Goal: Transaction & Acquisition: Book appointment/travel/reservation

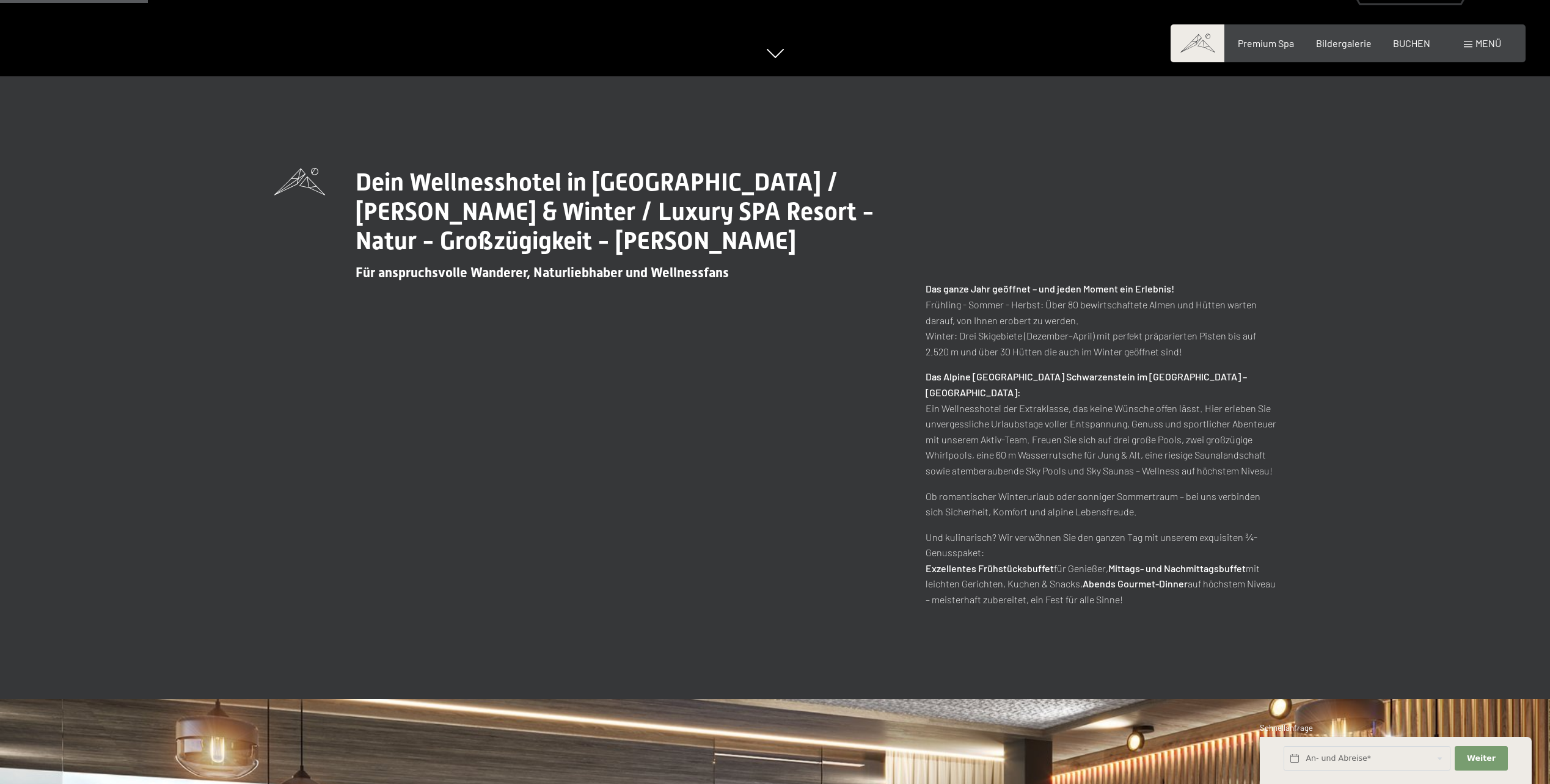
scroll to position [427, 0]
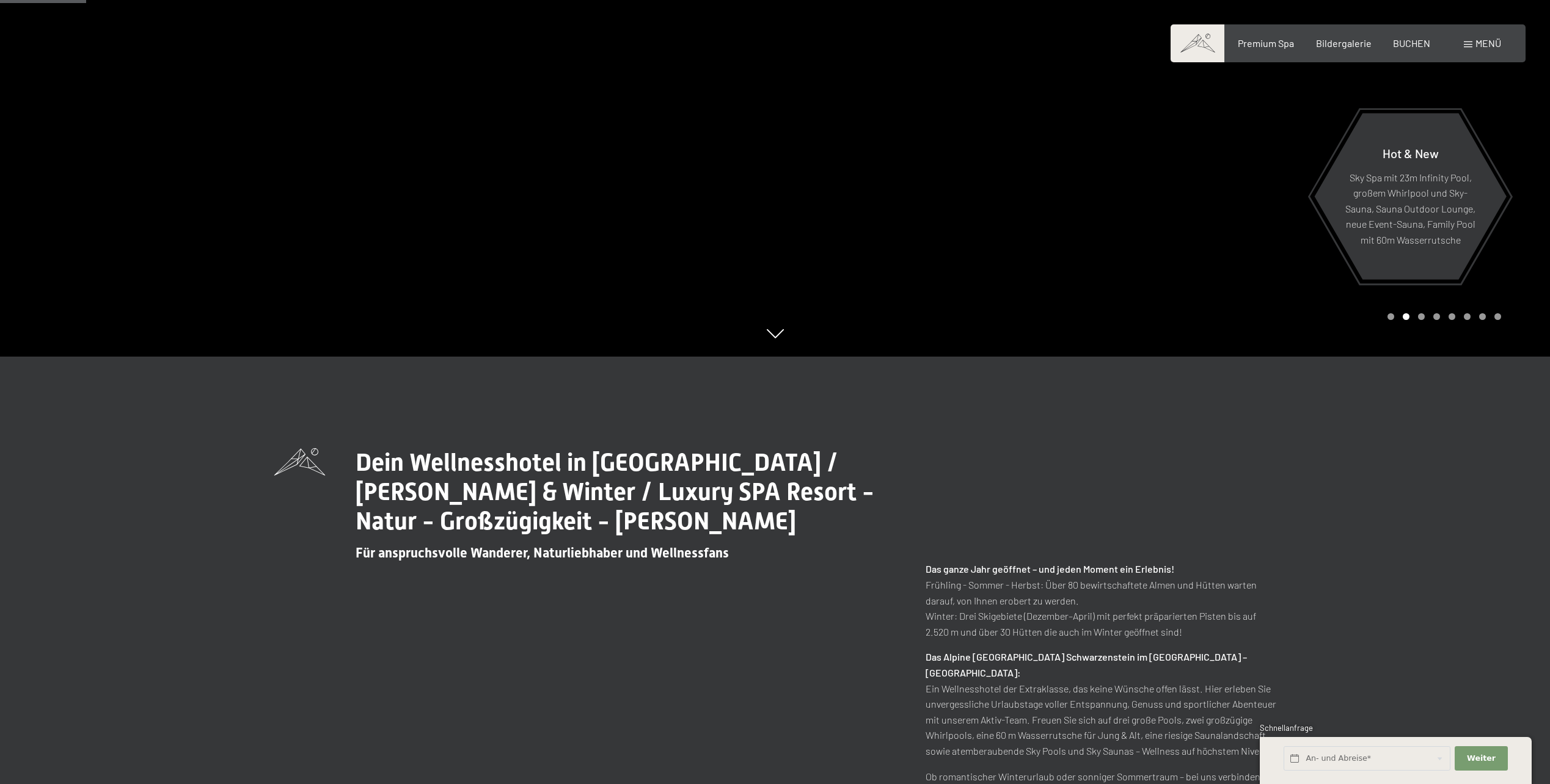
click at [1268, 50] on div "Buchen Anfragen Premium Spa Bildergalerie BUCHEN Menü DE IT EN Gutschein Bilder…" at bounding box center [1348, 43] width 306 height 13
click at [1212, 50] on span at bounding box center [1197, 43] width 54 height 38
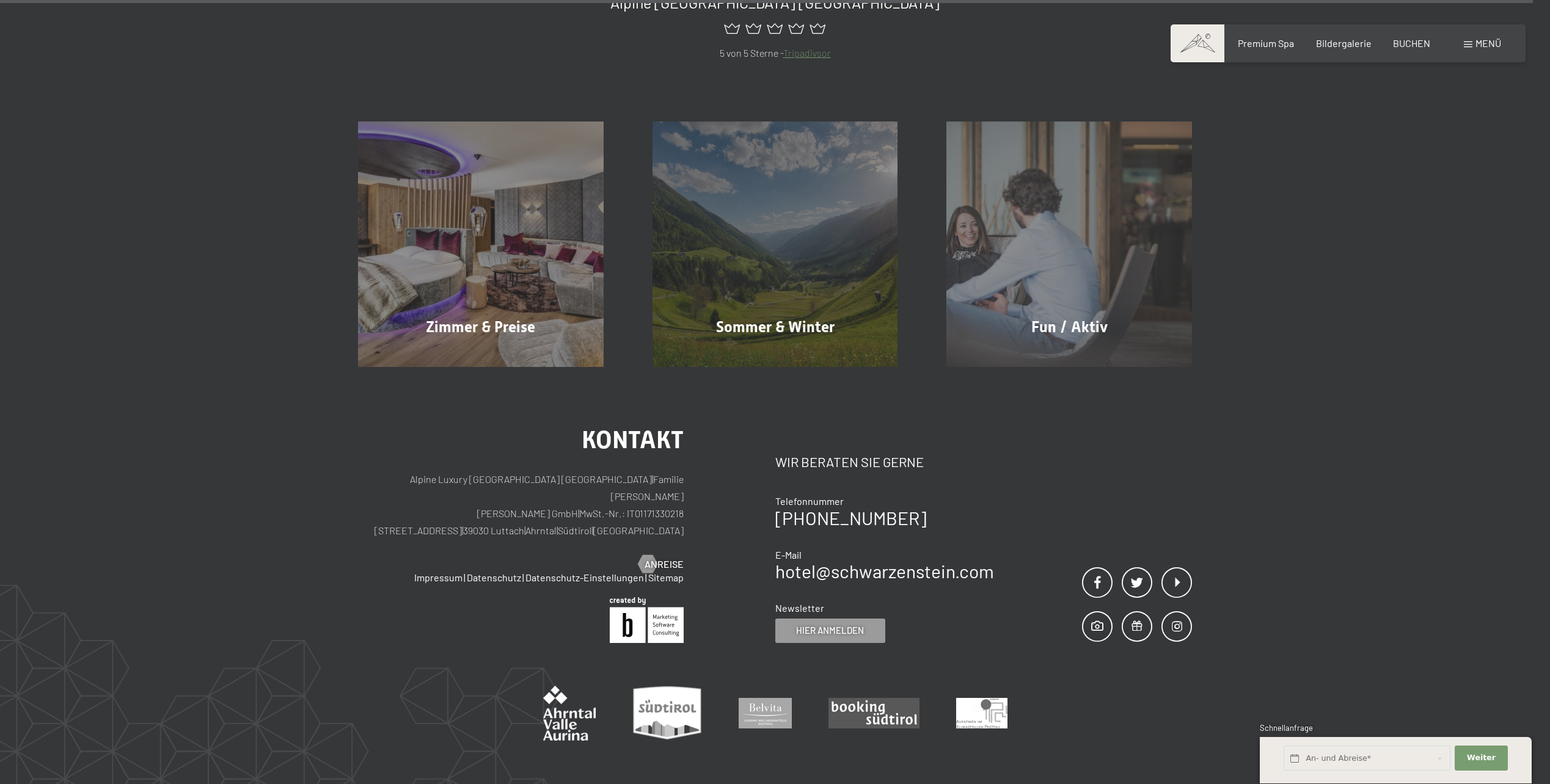
scroll to position [7144, 0]
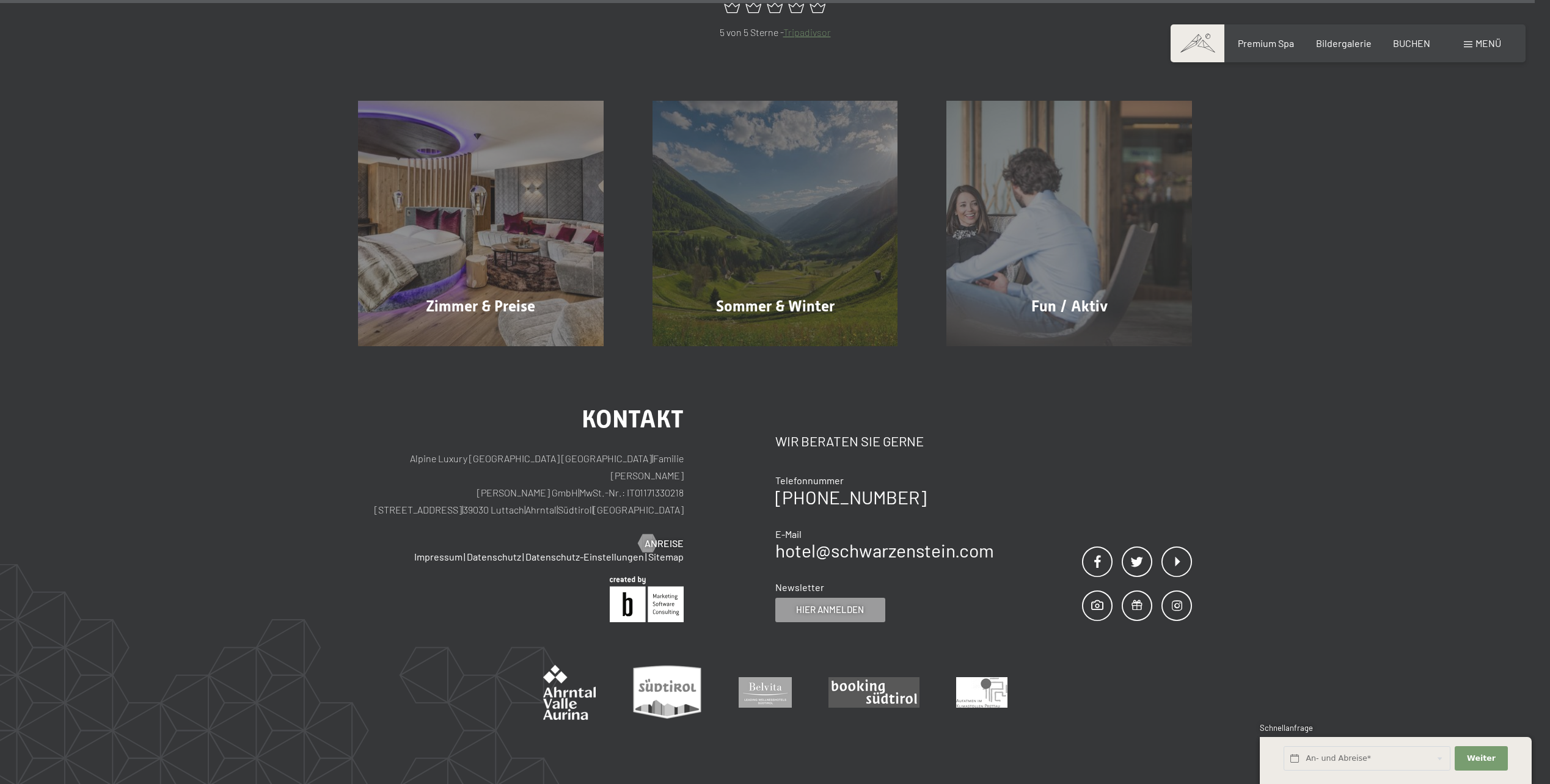
click at [571, 450] on p "Alpine Luxury SPA Resort SCHWARZENSTEIN | Familie Zimmerhofer Otmar Zimmerhofer…" at bounding box center [521, 484] width 326 height 69
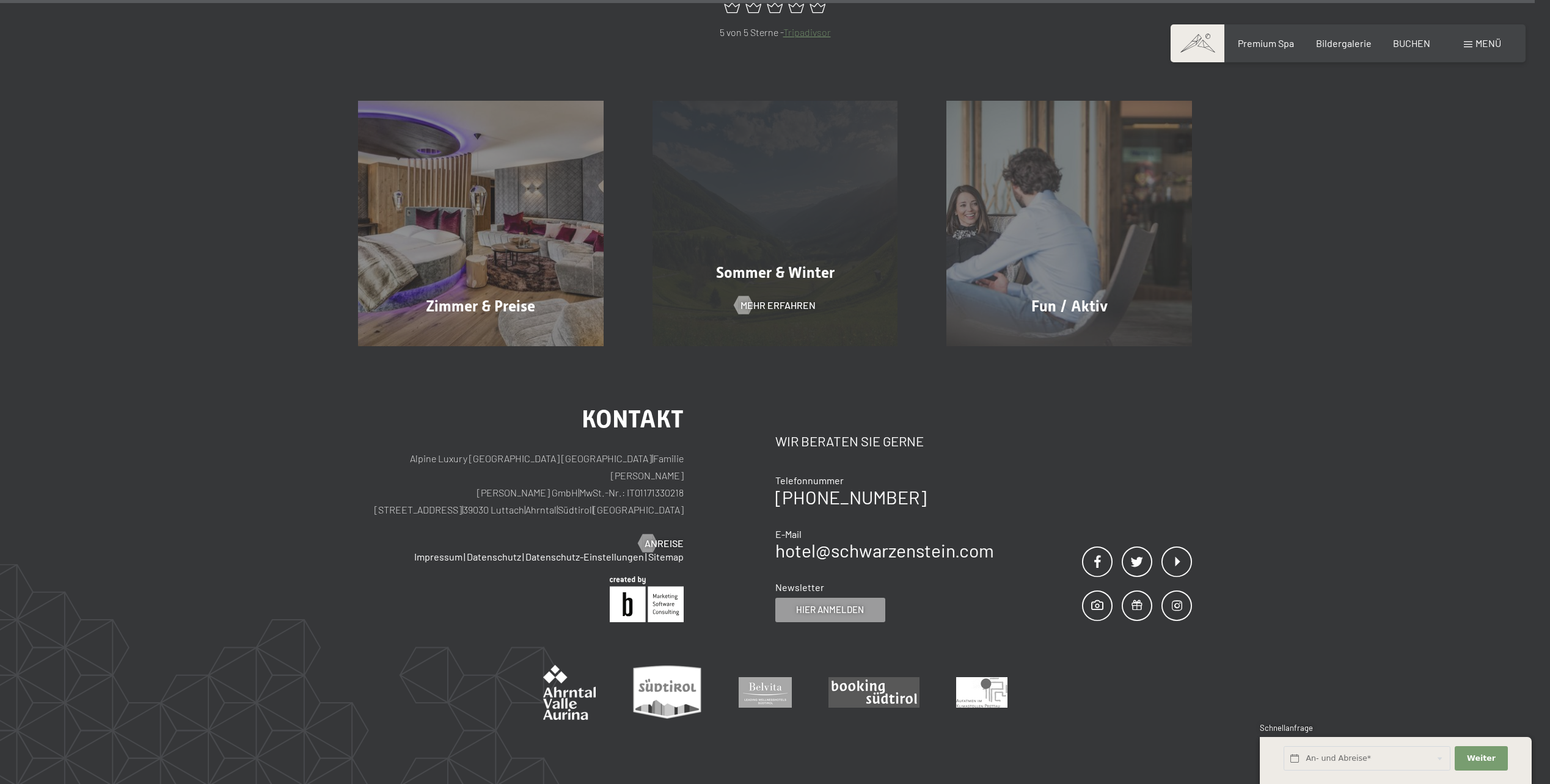
copy p "Luttach"
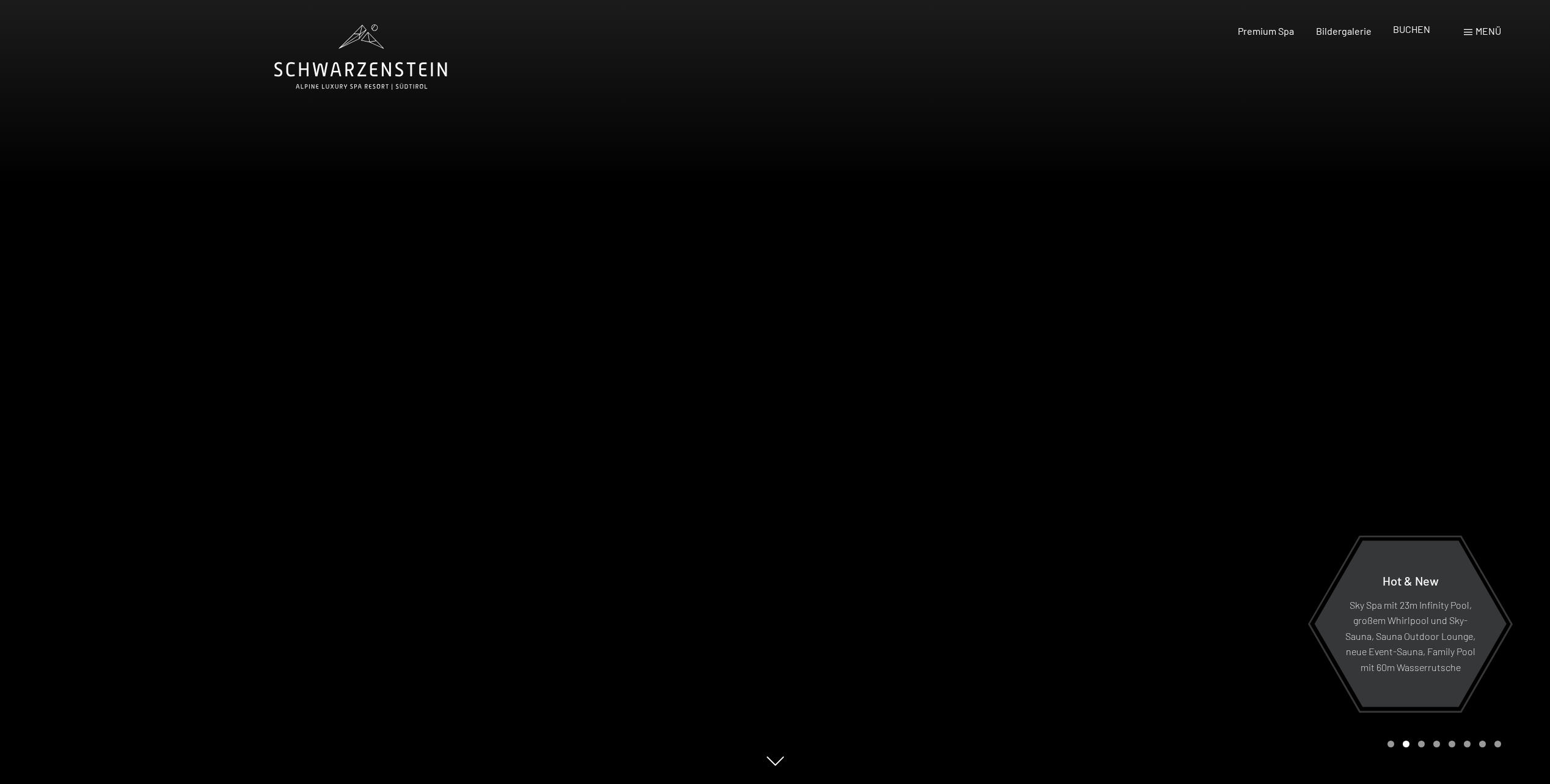
click at [1410, 32] on span "BUCHEN" at bounding box center [1411, 28] width 37 height 12
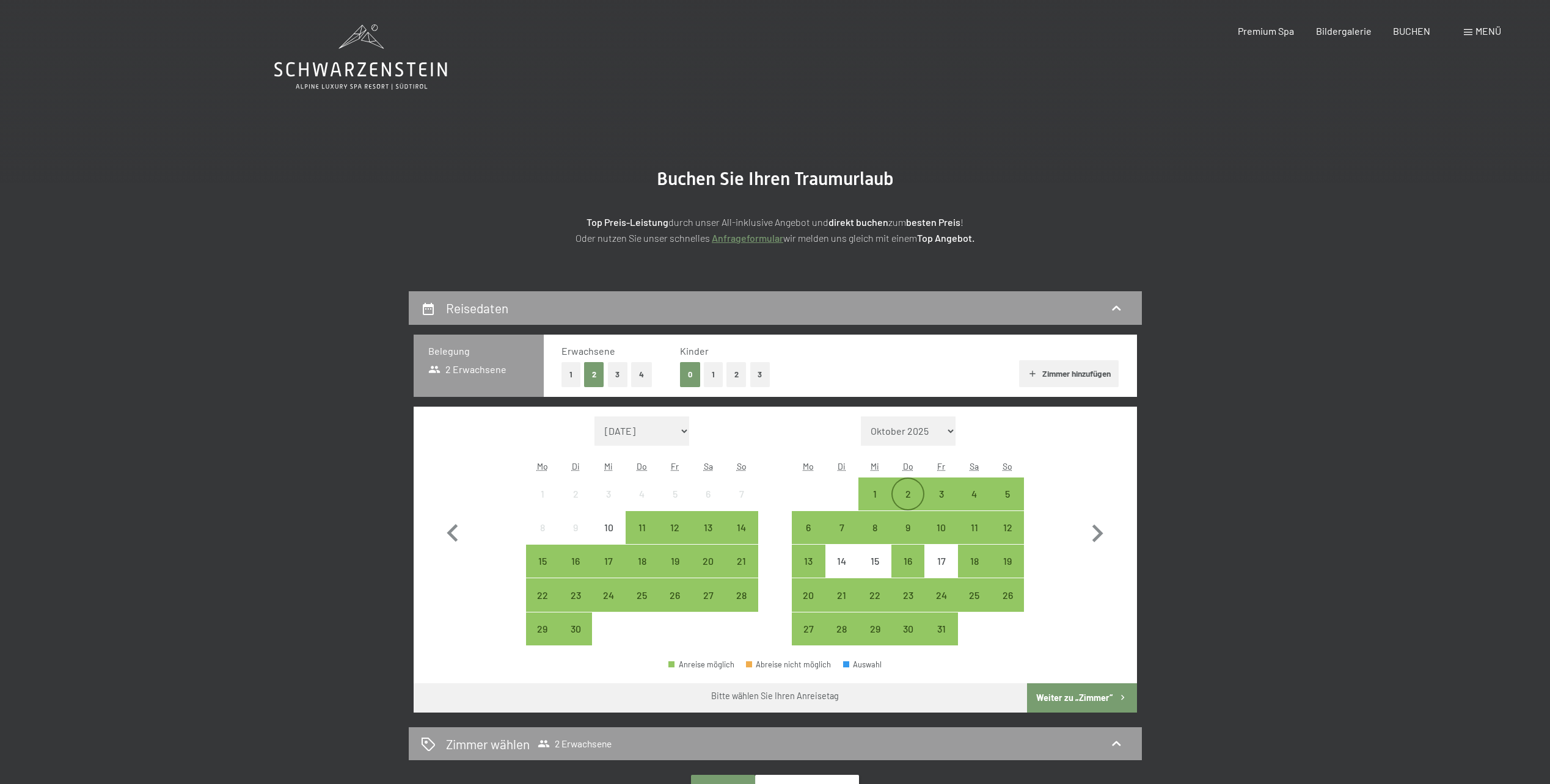
click at [912, 494] on div "2" at bounding box center [908, 504] width 31 height 31
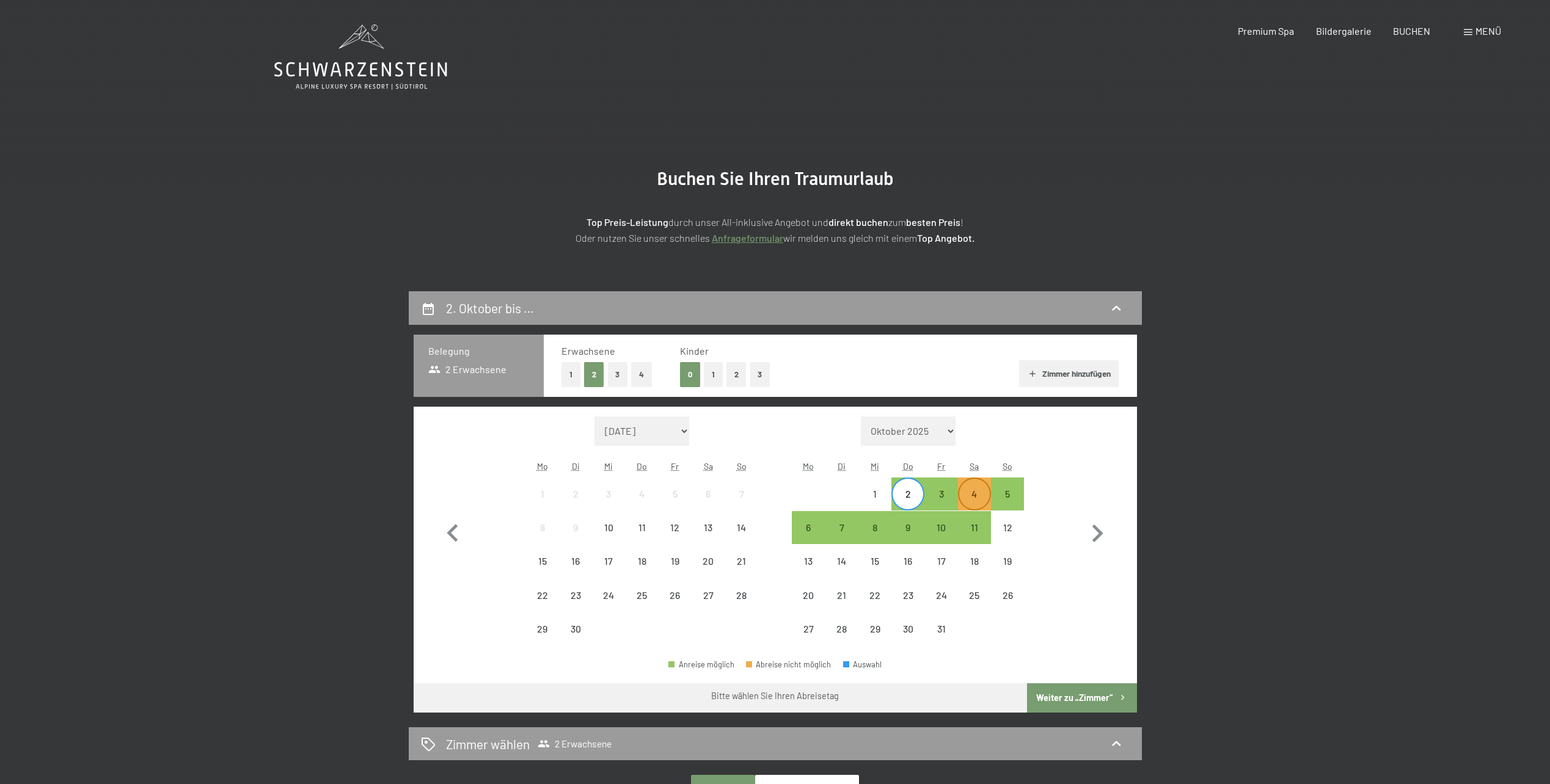
click at [974, 496] on div "4" at bounding box center [974, 504] width 31 height 31
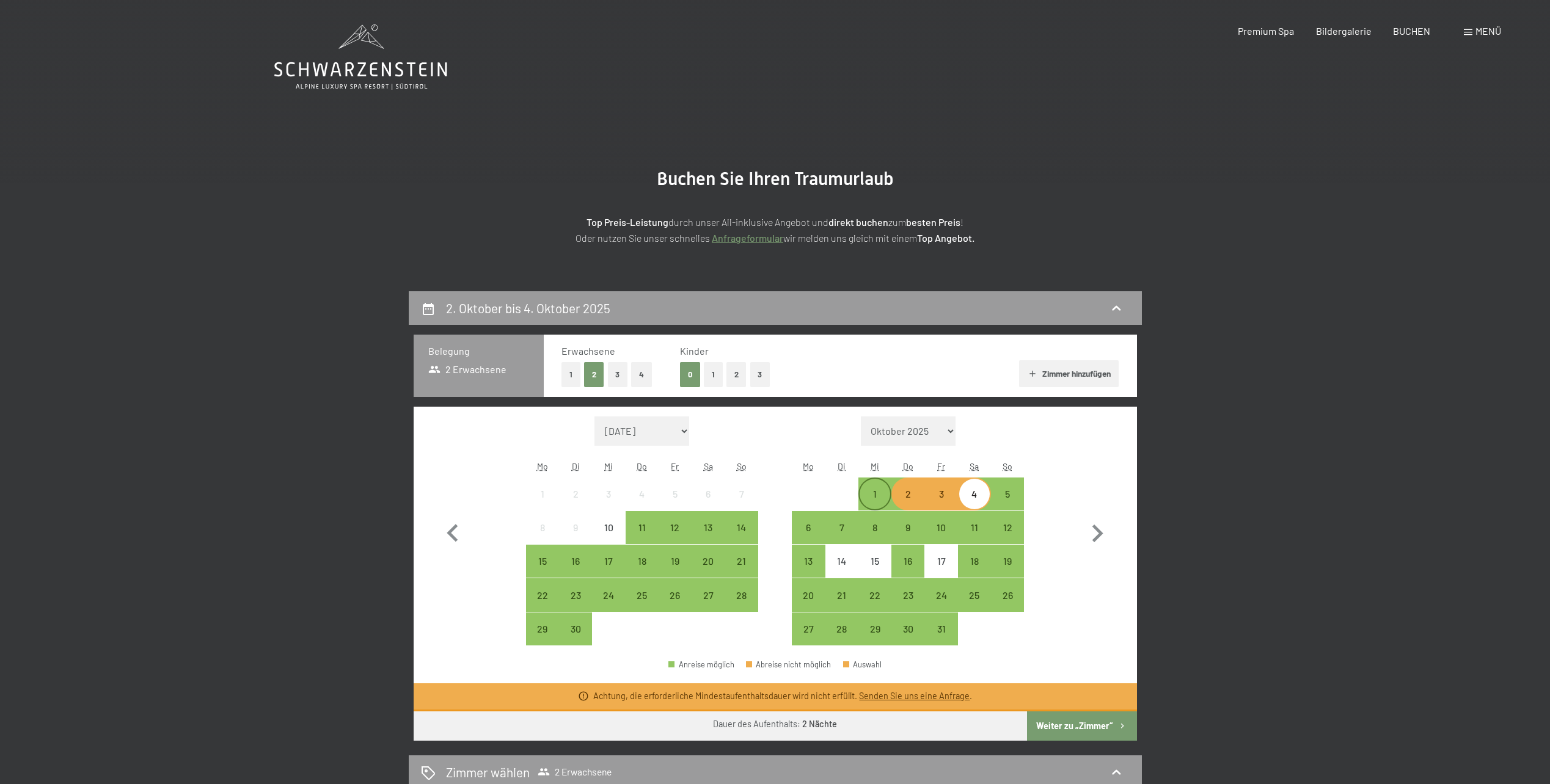
click at [875, 500] on div "1" at bounding box center [874, 504] width 31 height 31
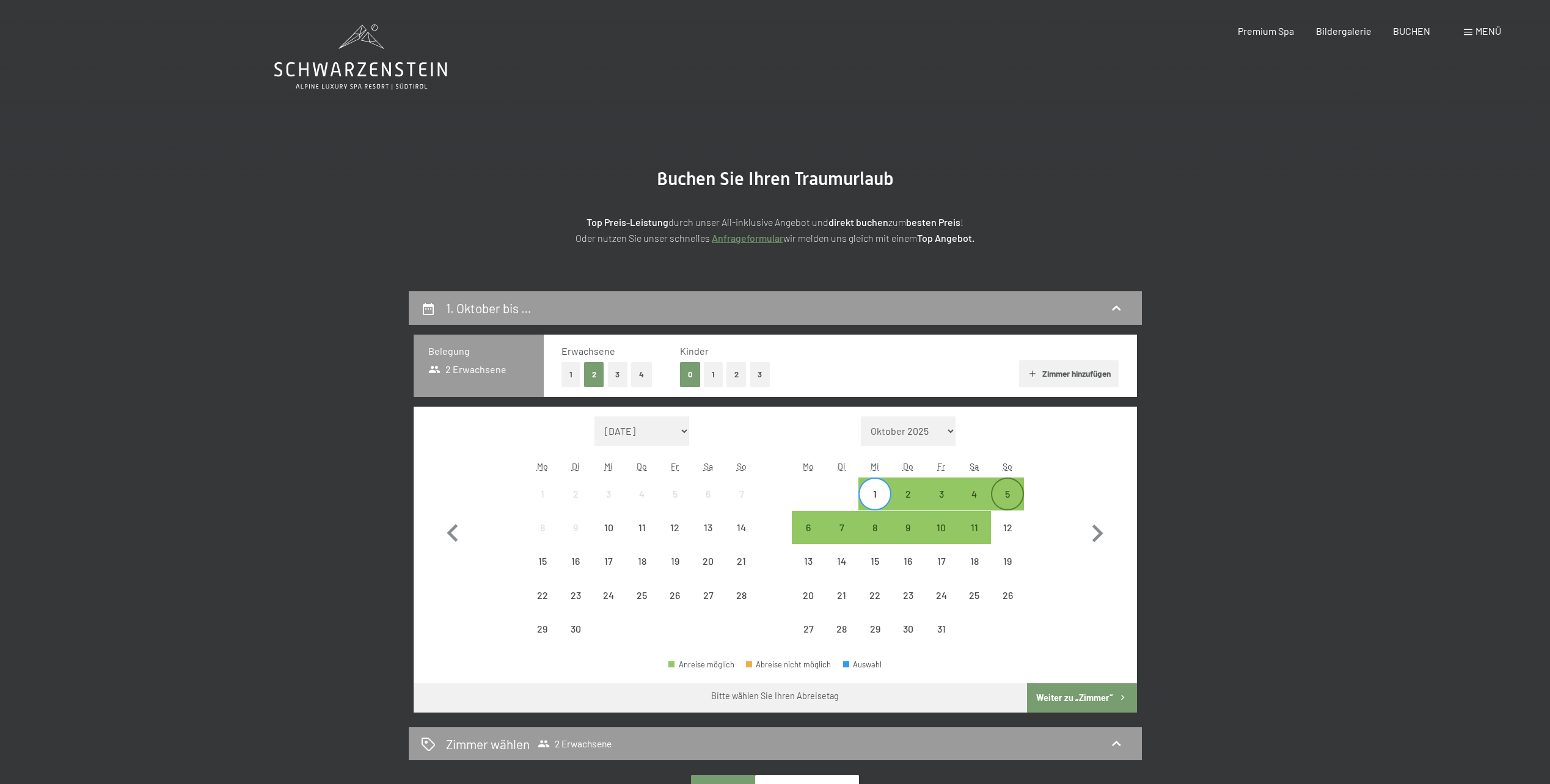
click at [1009, 498] on div "5" at bounding box center [1007, 504] width 31 height 31
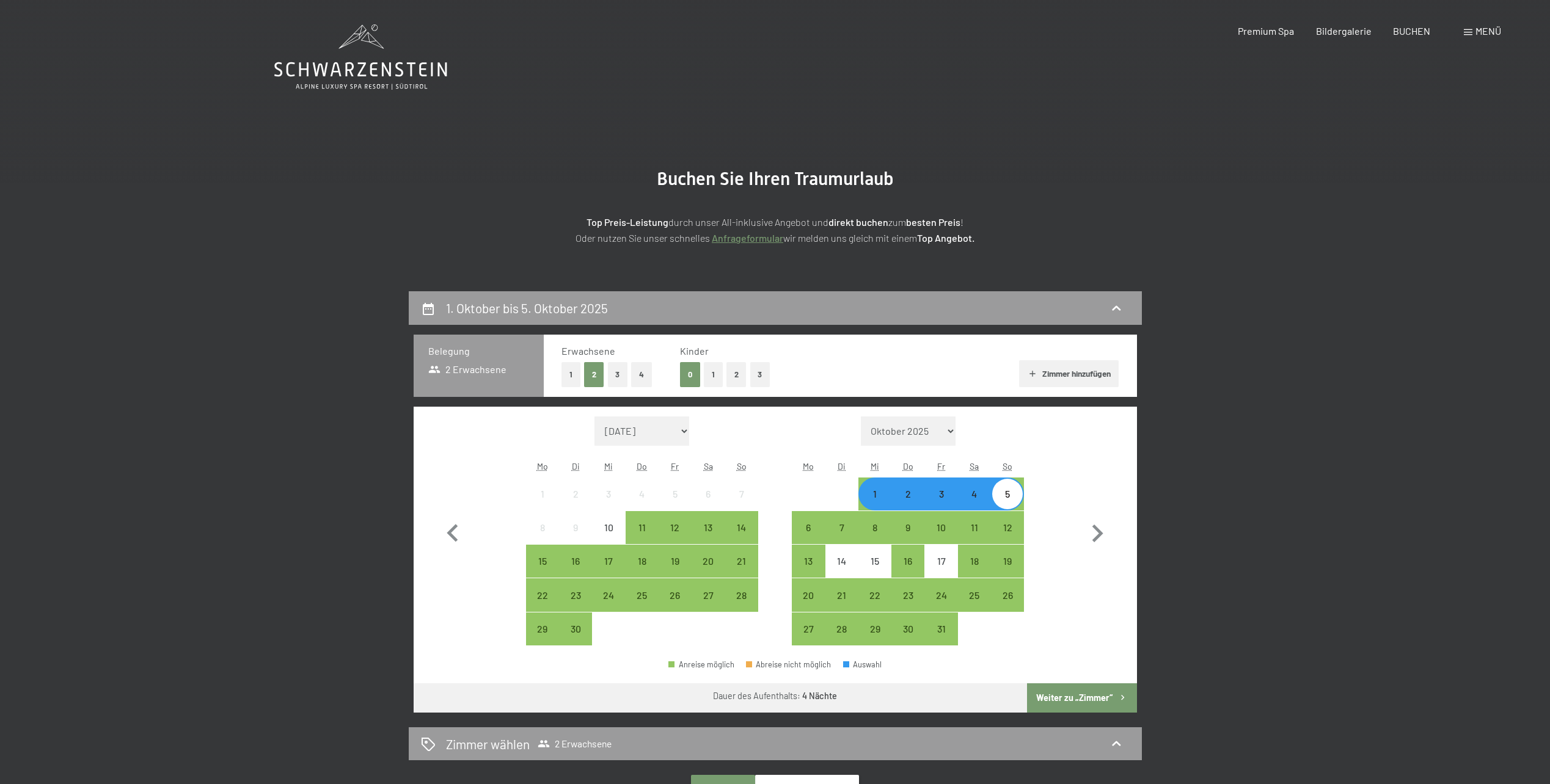
click at [1084, 698] on button "Weiter zu „Zimmer“" at bounding box center [1081, 697] width 110 height 29
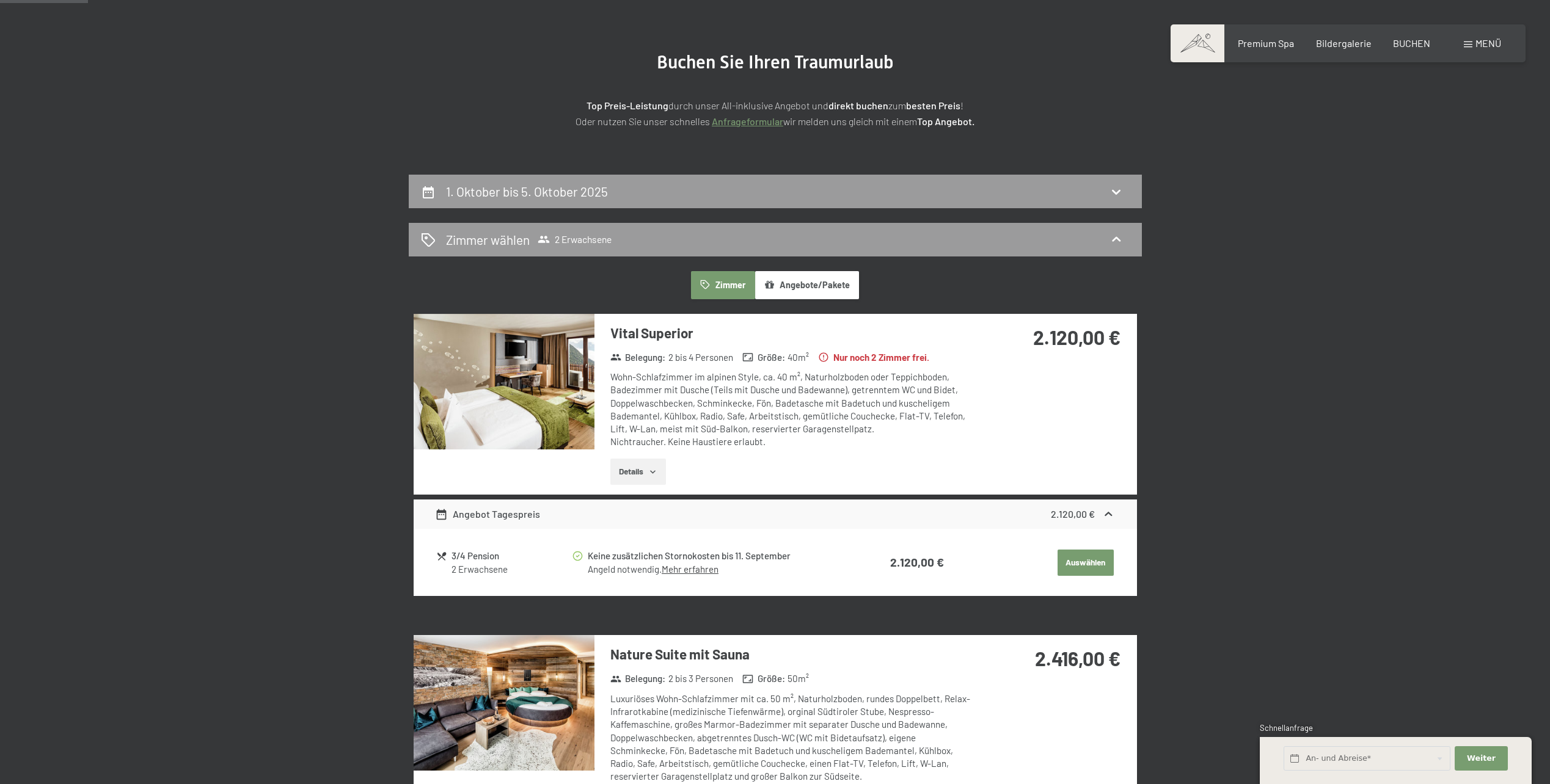
scroll to position [108, 0]
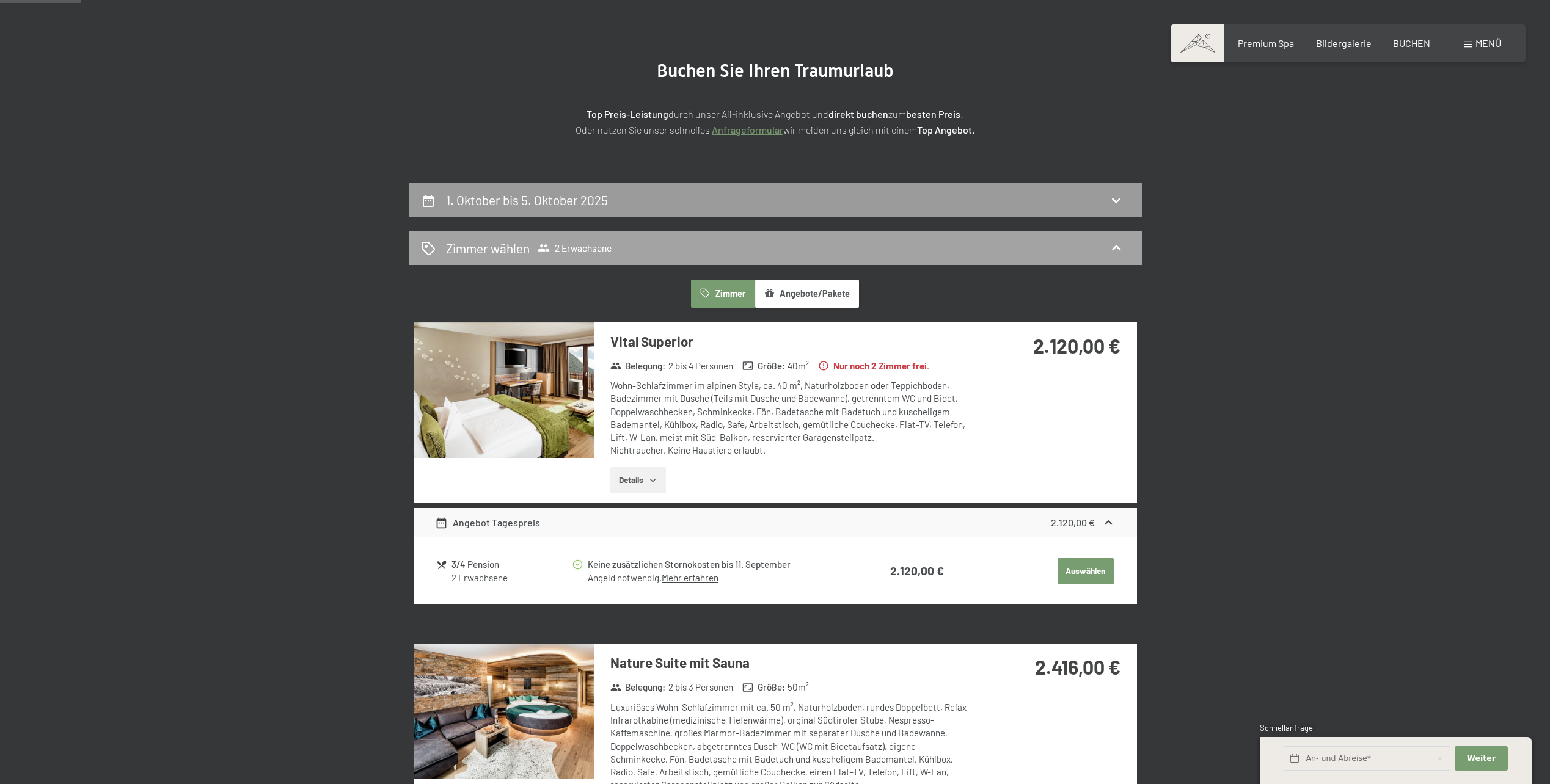
click at [712, 243] on div "Zimmer wählen 2 Erwachsene" at bounding box center [775, 248] width 709 height 17
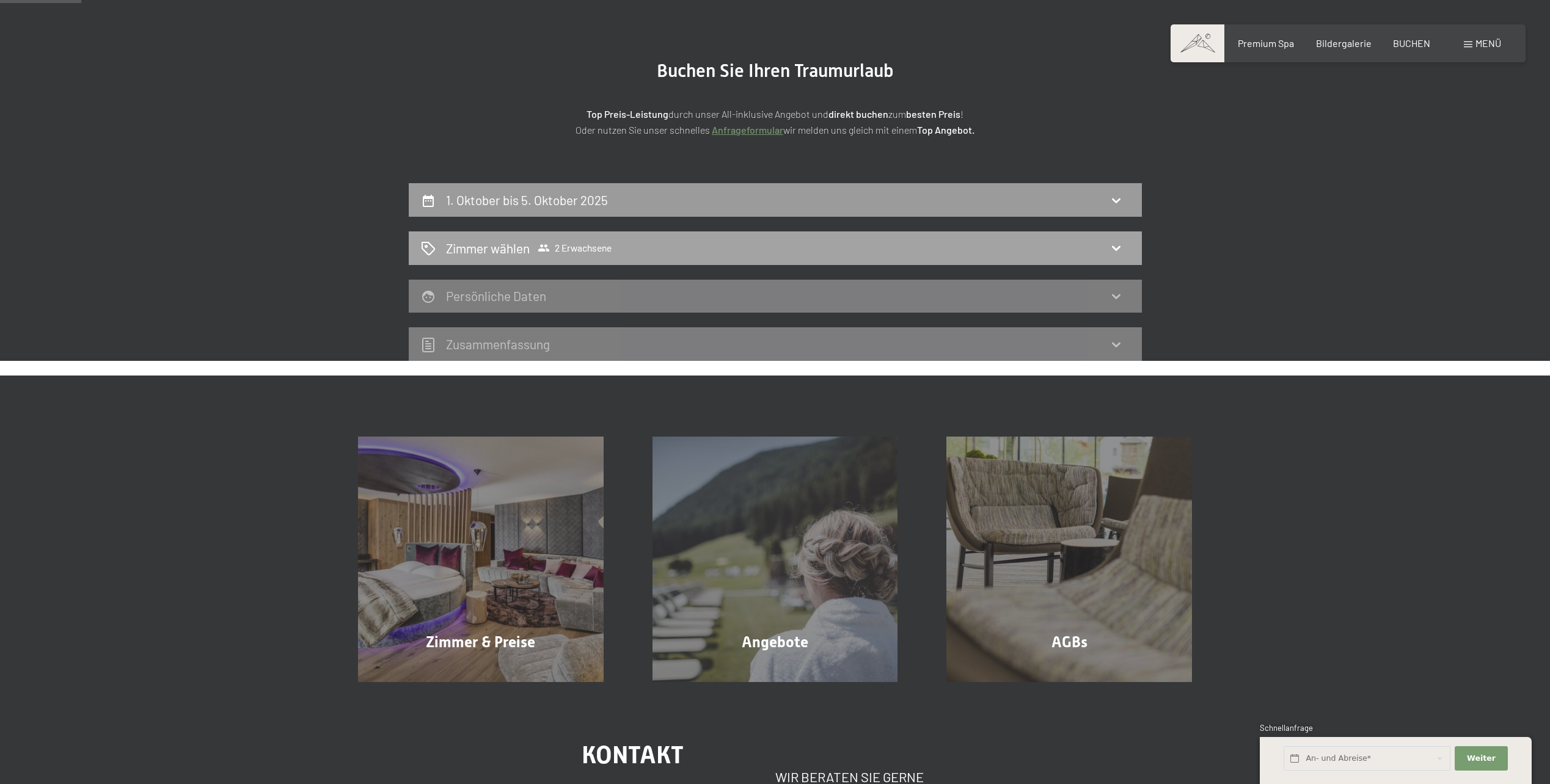
click at [710, 246] on div "Zimmer wählen 2 Erwachsene" at bounding box center [775, 248] width 709 height 17
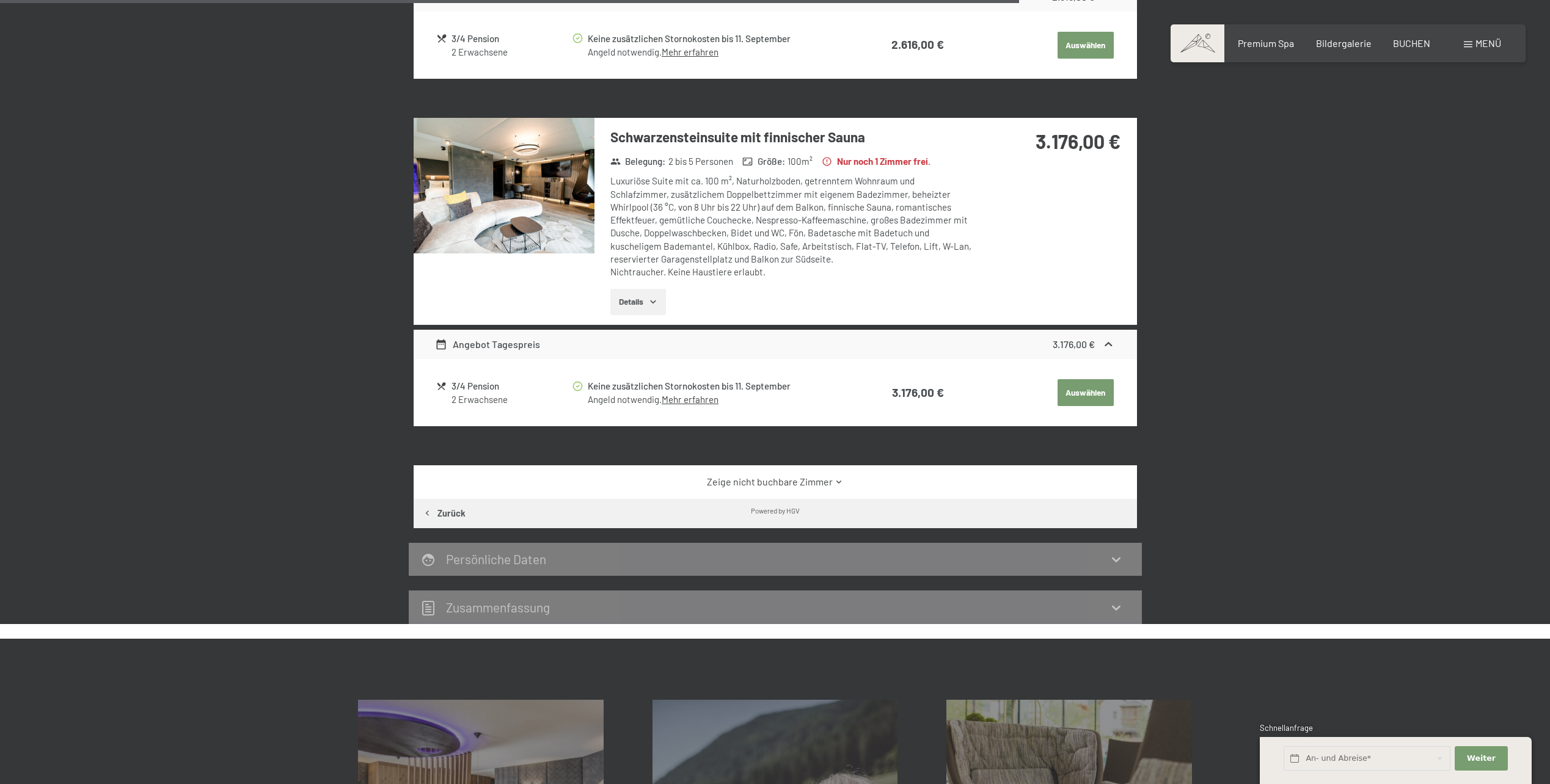
scroll to position [1696, 0]
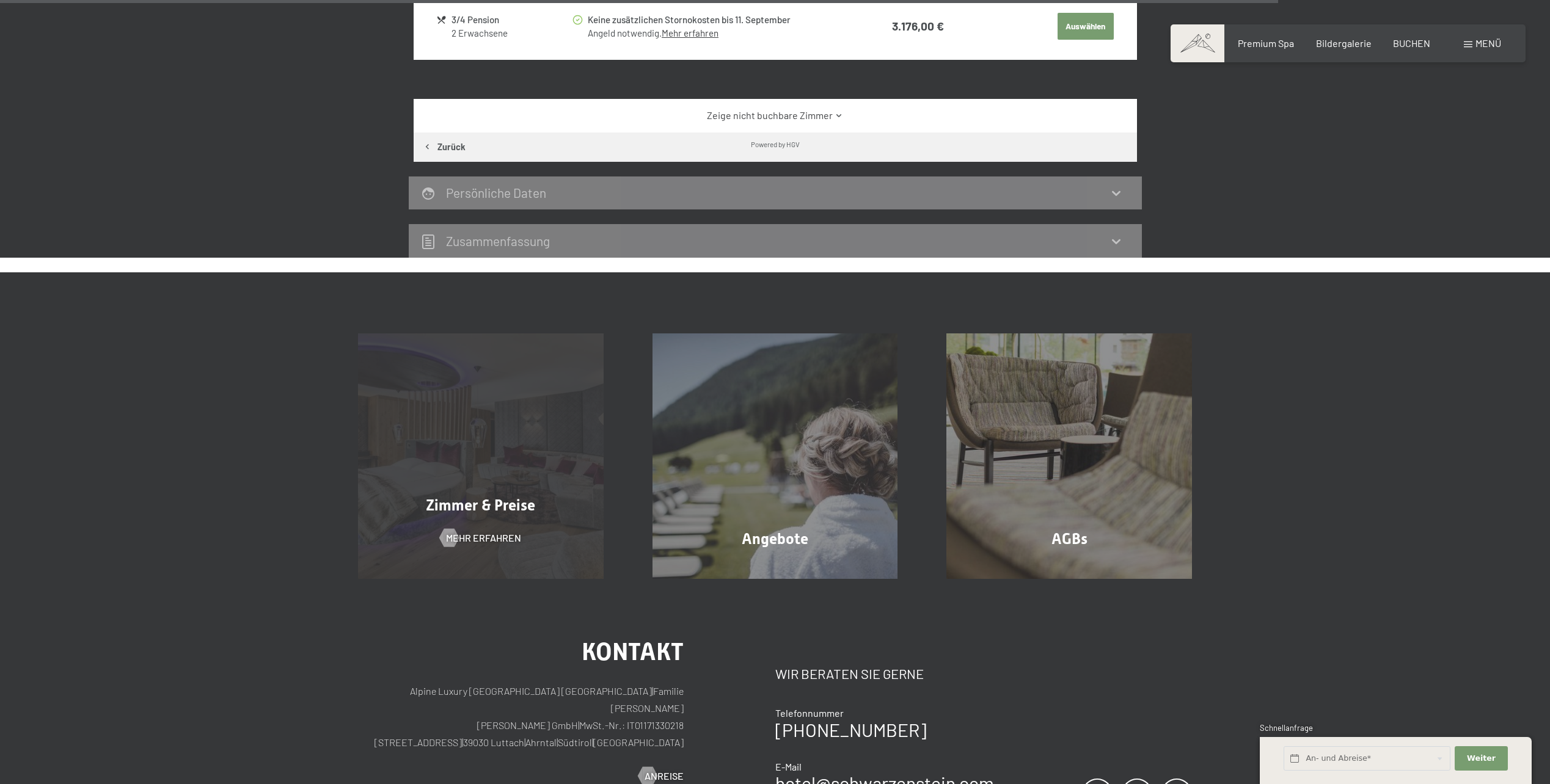
click at [553, 433] on div "Zimmer & Preise Mehr erfahren" at bounding box center [481, 456] width 294 height 245
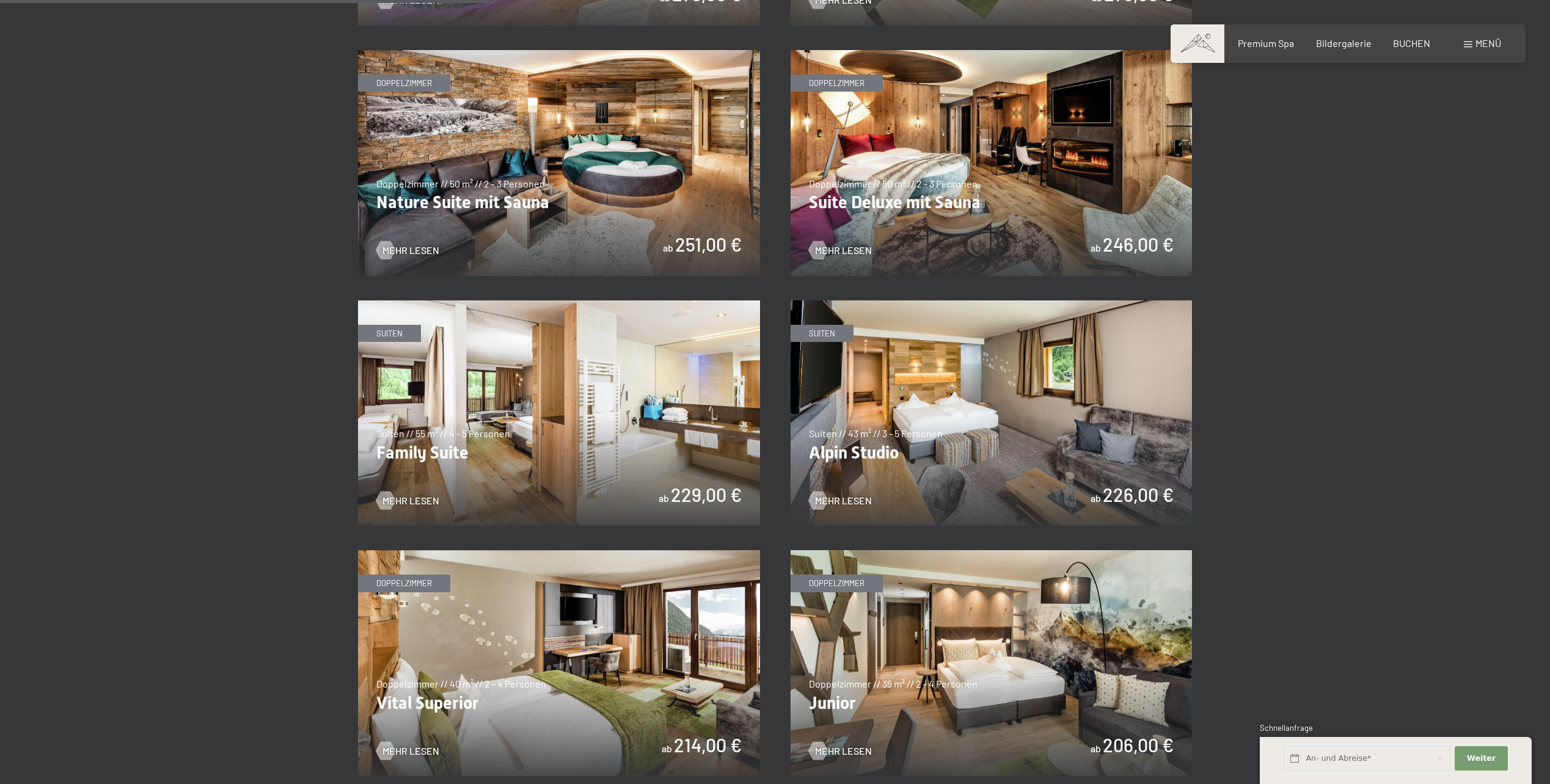
scroll to position [1282, 0]
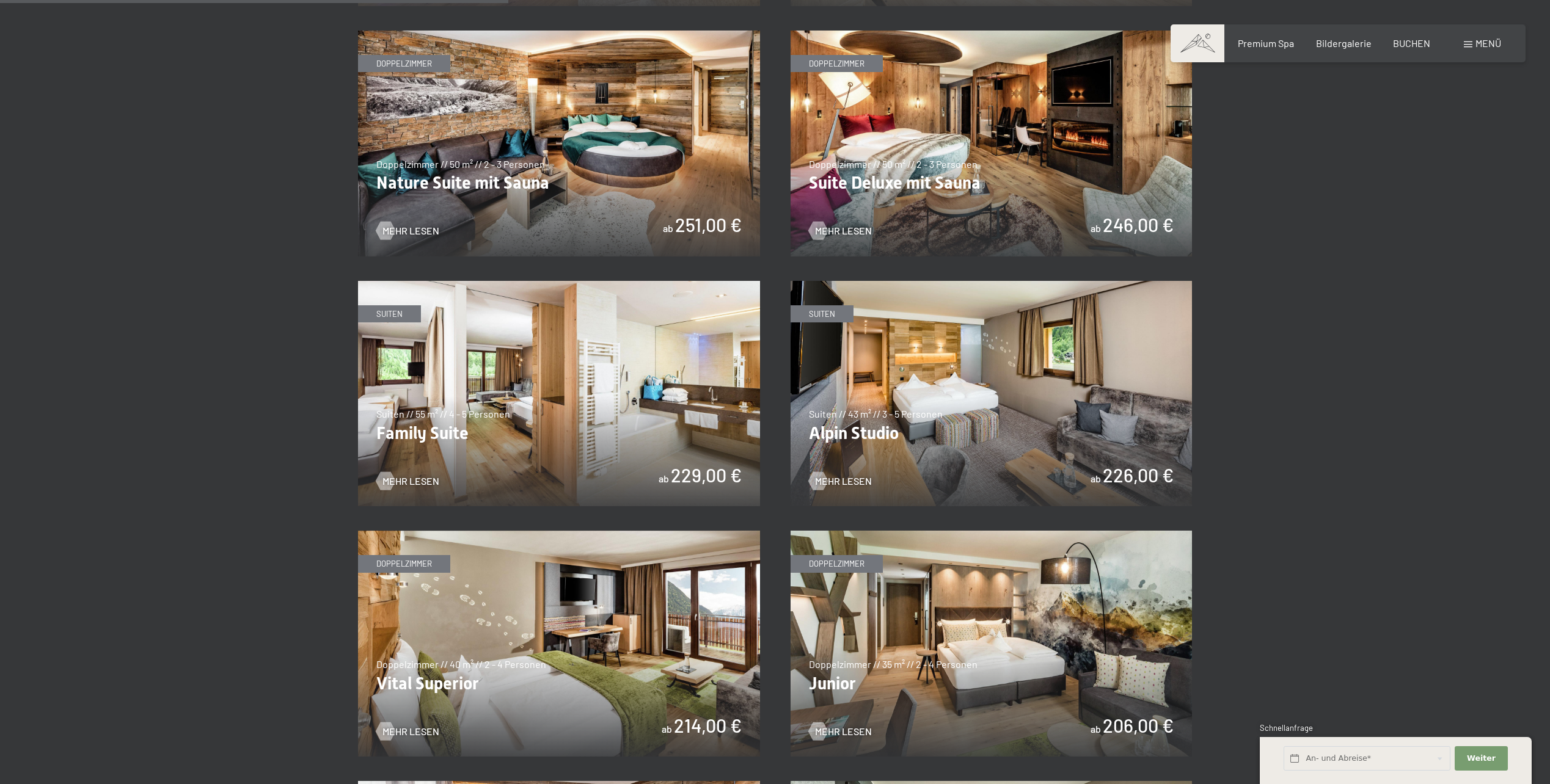
click at [571, 436] on img at bounding box center [559, 394] width 402 height 226
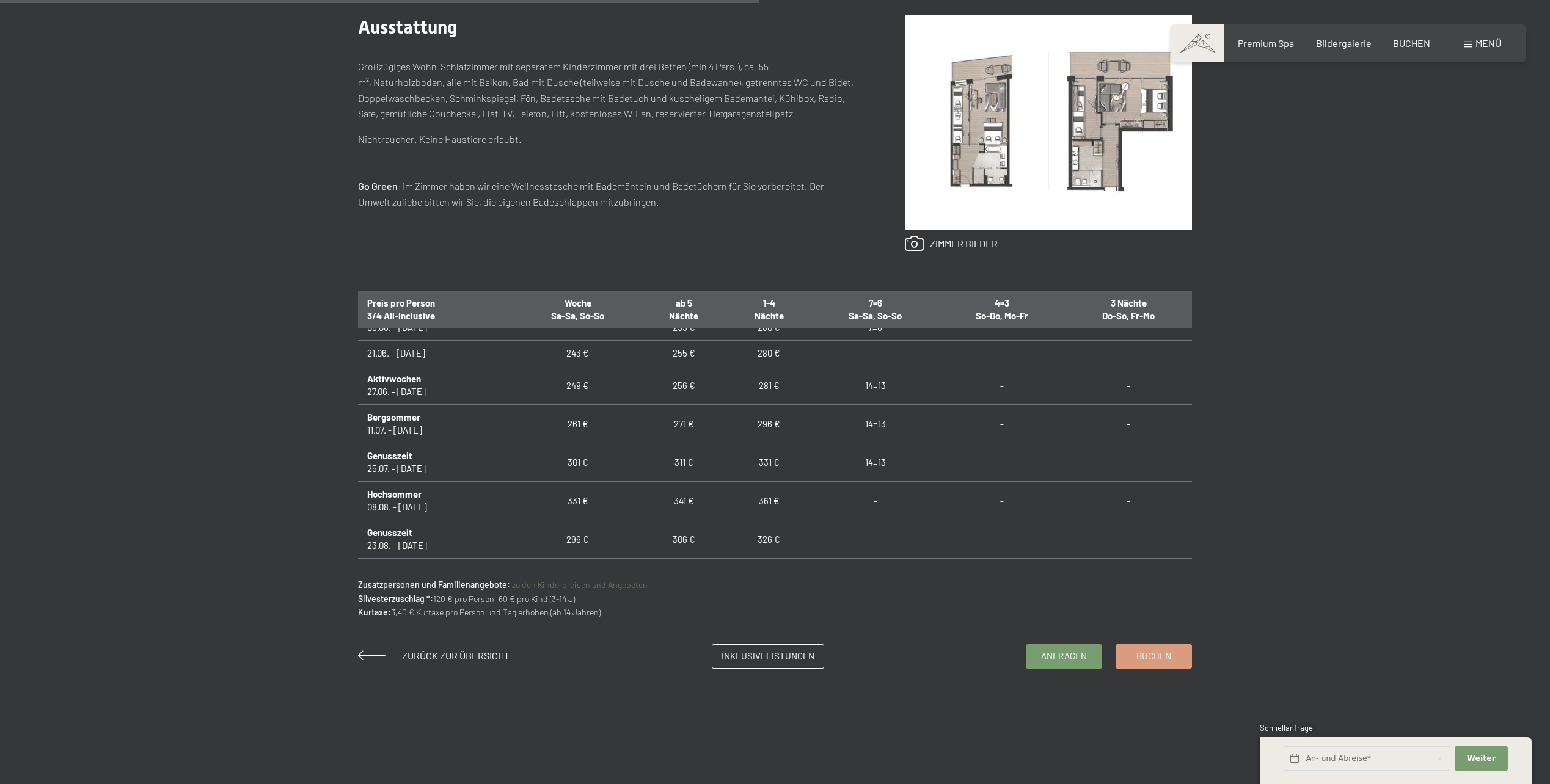
scroll to position [855, 0]
drag, startPoint x: 782, startPoint y: 480, endPoint x: 754, endPoint y: 481, distance: 28.0
click at [754, 481] on td "361 €" at bounding box center [769, 482] width 85 height 39
drag, startPoint x: 785, startPoint y: 501, endPoint x: 754, endPoint y: 502, distance: 31.0
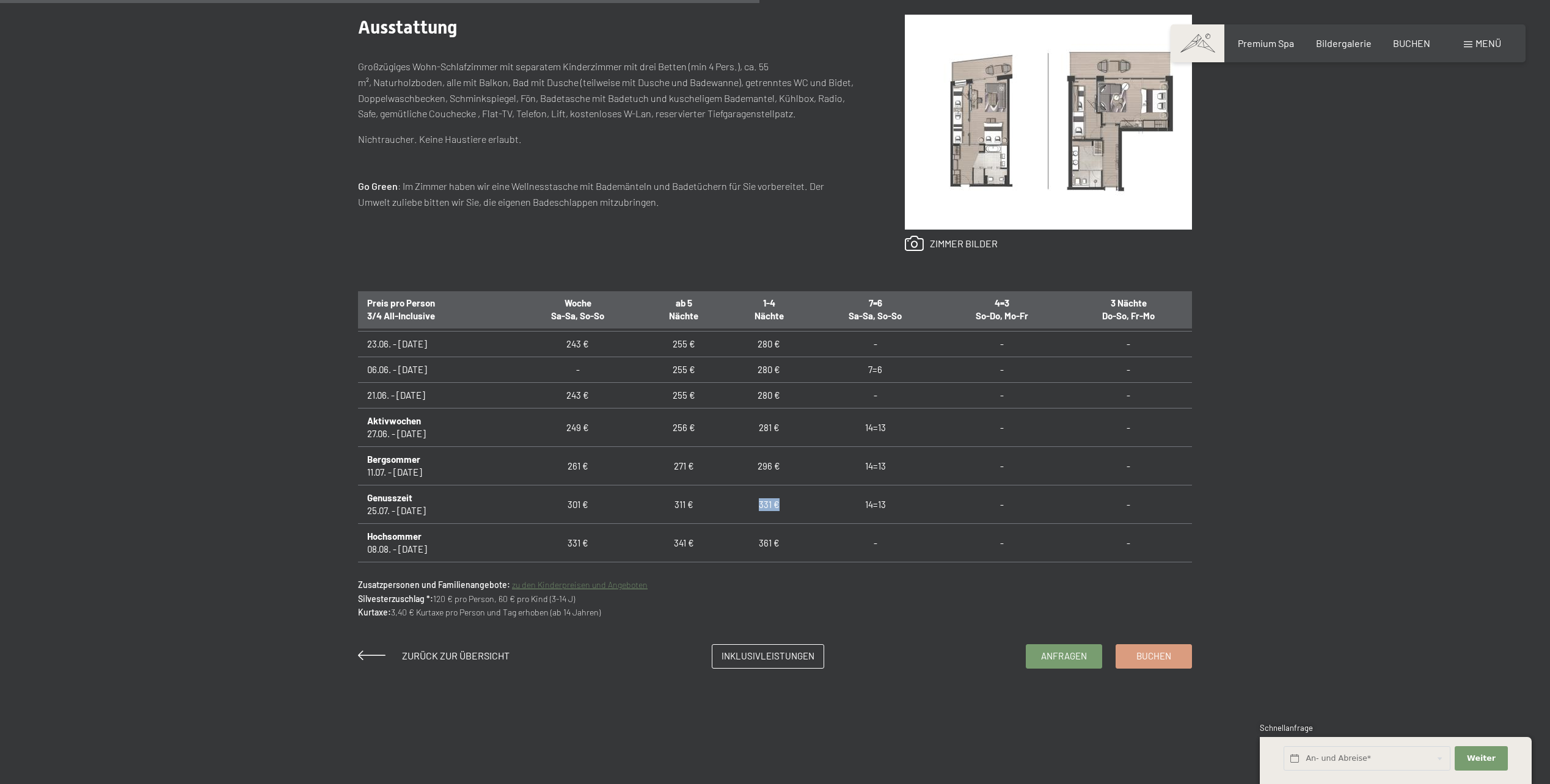
click at [754, 502] on td "331 €" at bounding box center [769, 504] width 85 height 39
click at [604, 586] on link "zu den Kinderpreisen und Angeboten" at bounding box center [580, 584] width 136 height 10
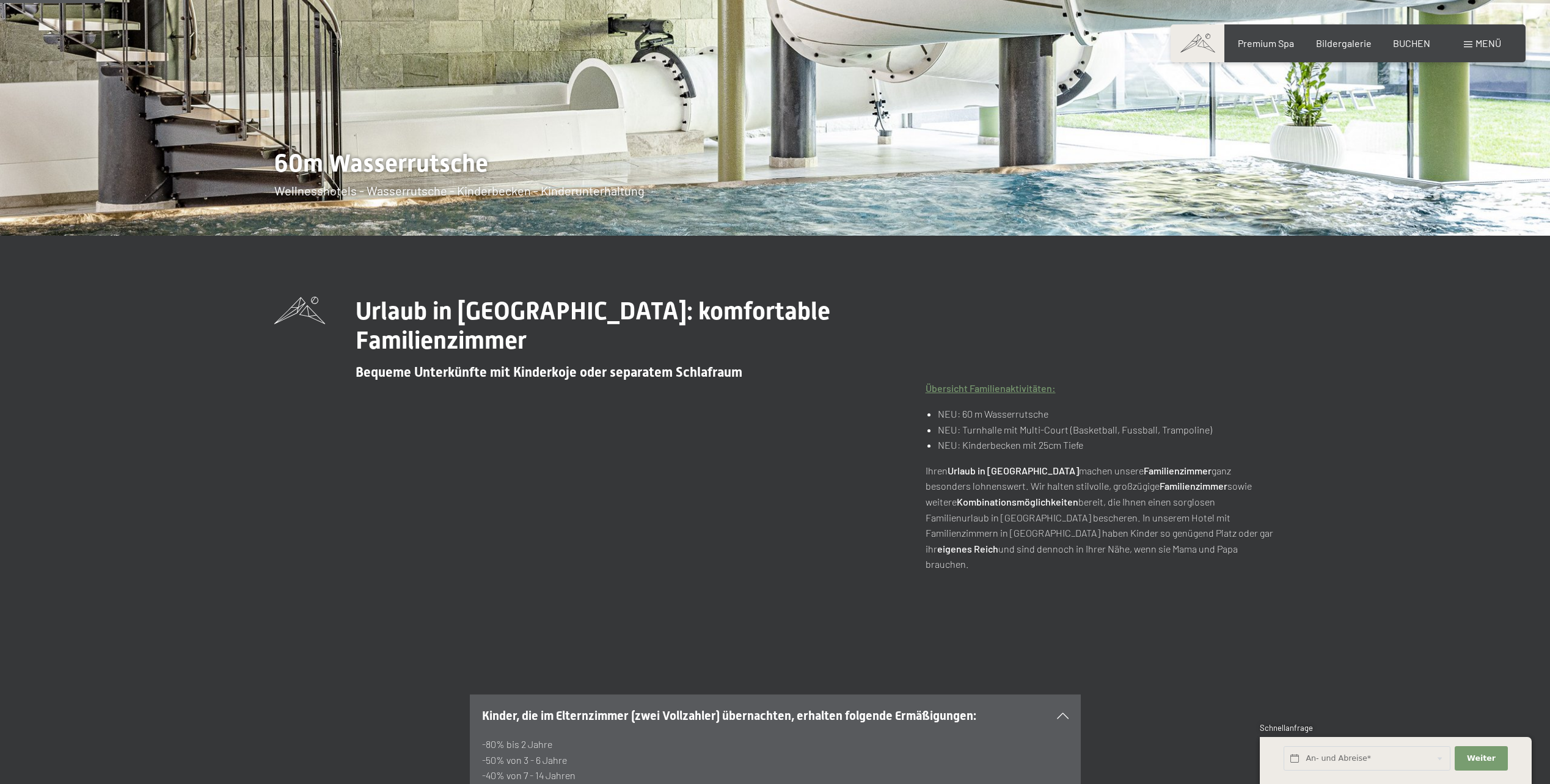
scroll to position [610, 0]
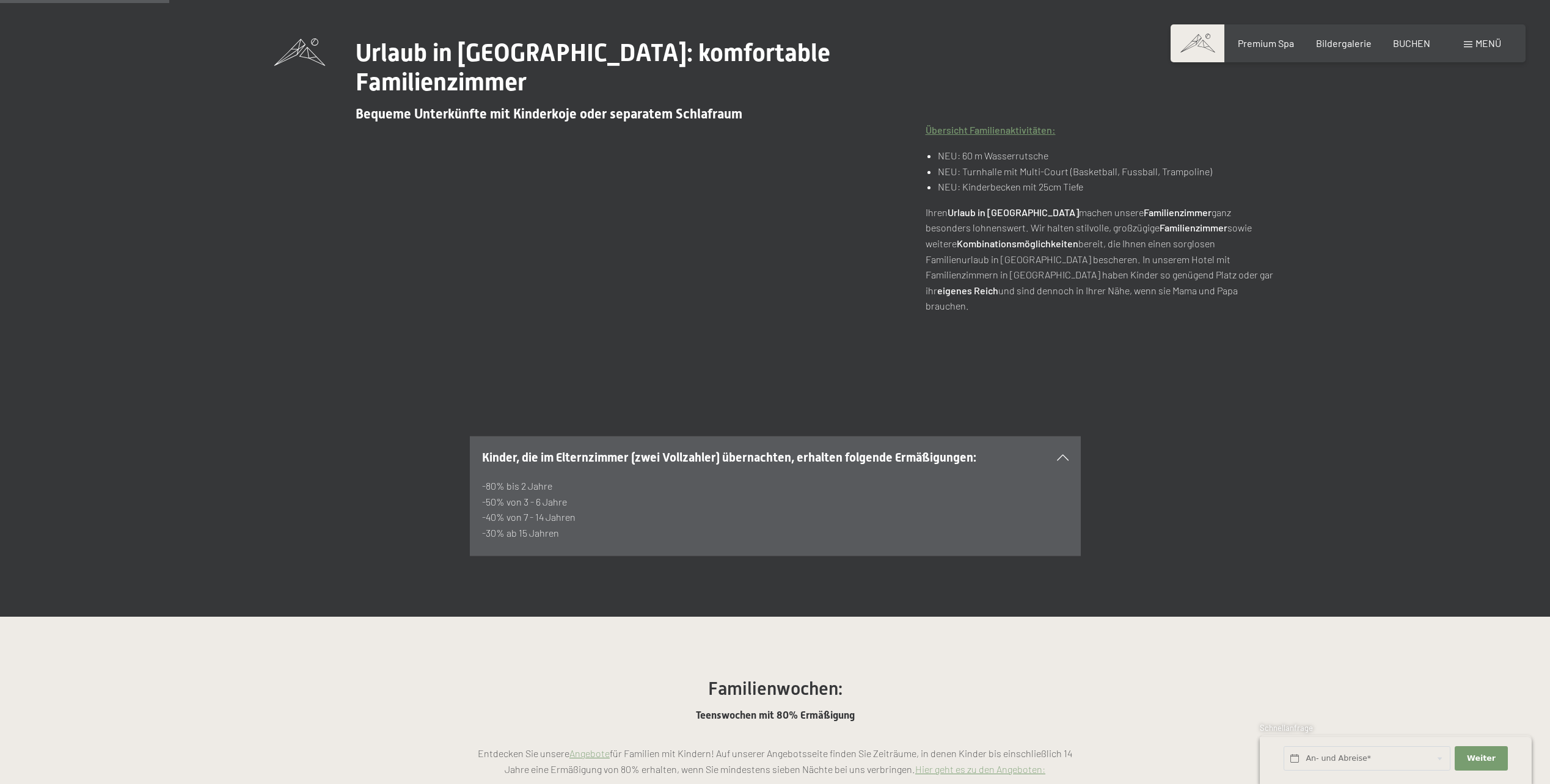
drag, startPoint x: 564, startPoint y: 484, endPoint x: 483, endPoint y: 485, distance: 81.0
click at [483, 485] on p "-80% bis 2 Jahre -50% von 3 - 6 Jahre -40% von 7 - 14 Jahren -30% ab 15 Jahren" at bounding box center [775, 509] width 586 height 62
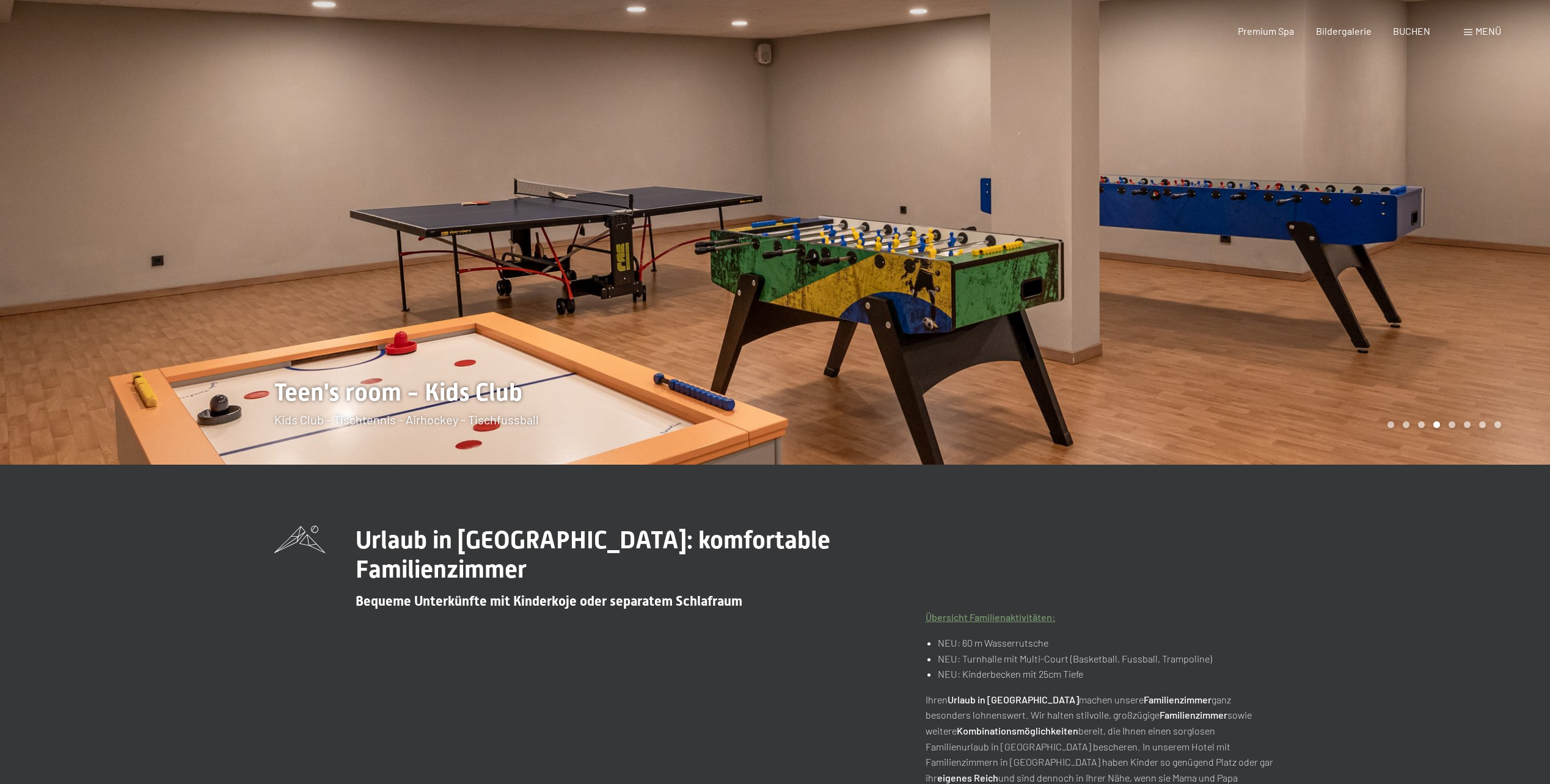
scroll to position [0, 0]
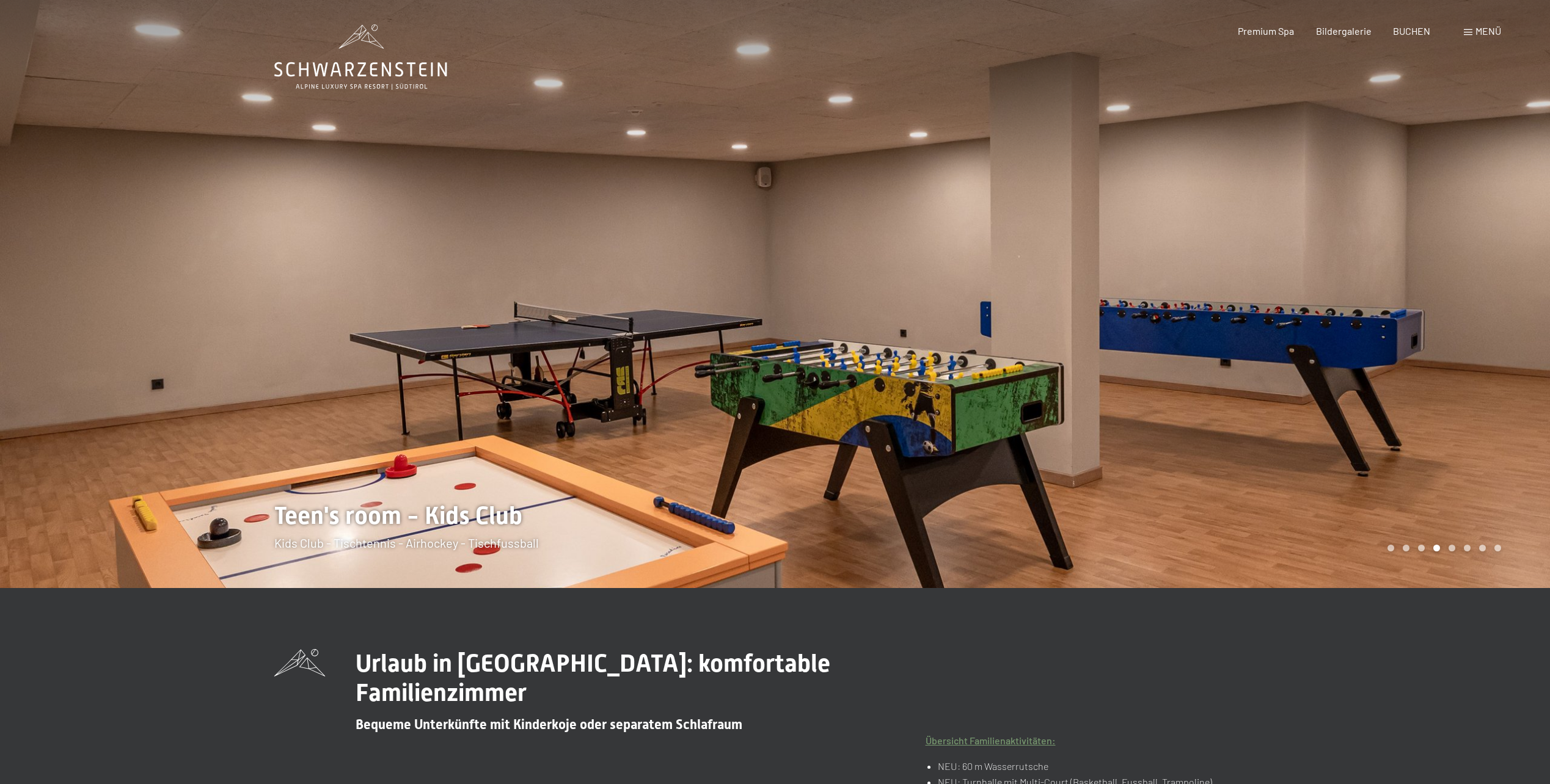
click at [376, 80] on icon at bounding box center [361, 57] width 173 height 65
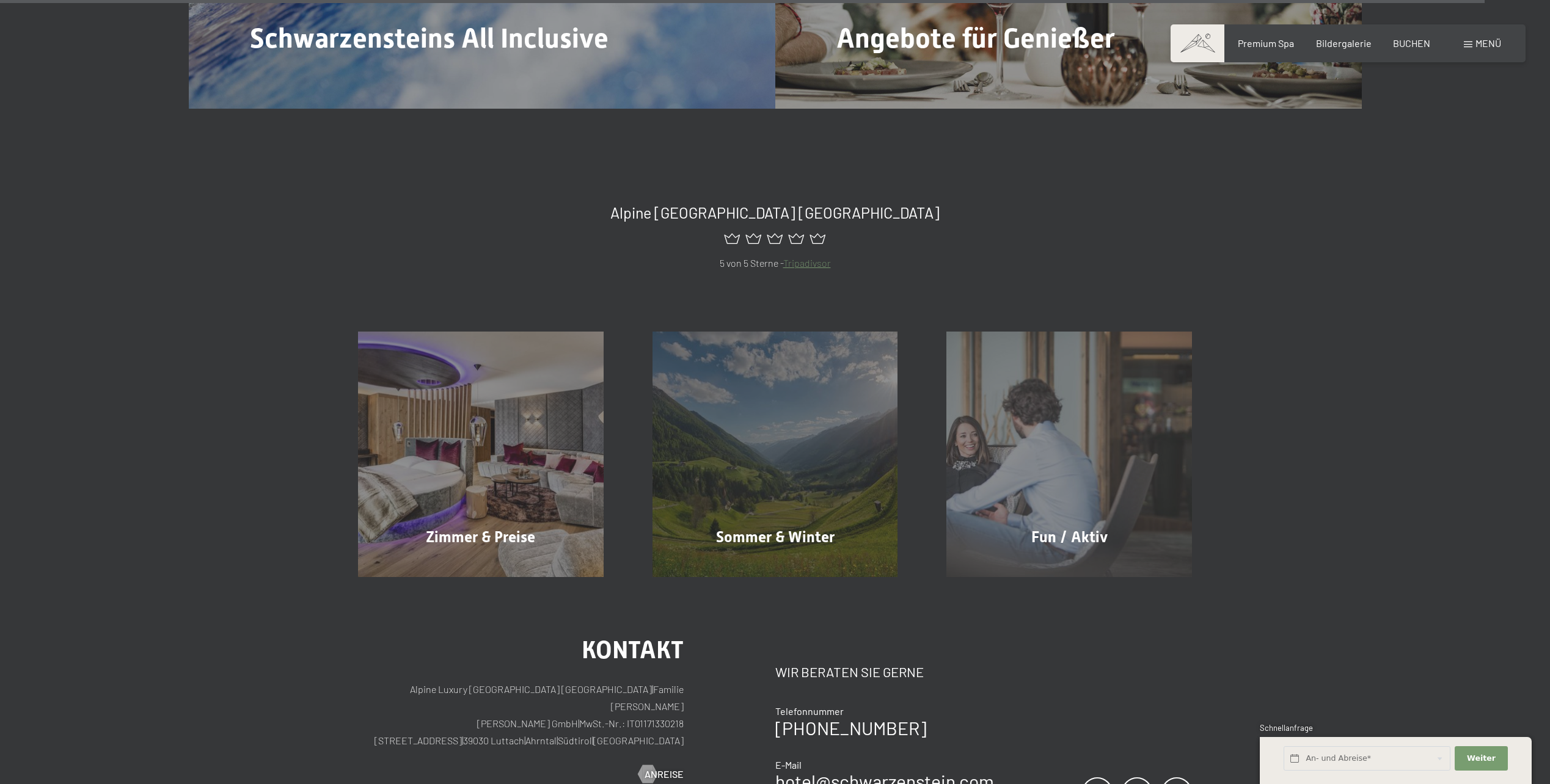
scroll to position [6909, 0]
